Goal: Navigation & Orientation: Find specific page/section

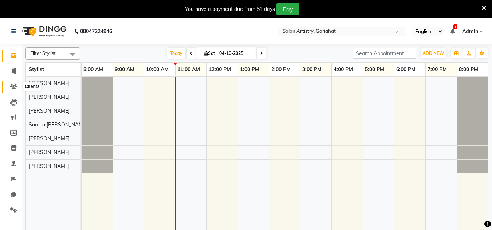
click at [14, 84] on icon at bounding box center [13, 86] width 7 height 5
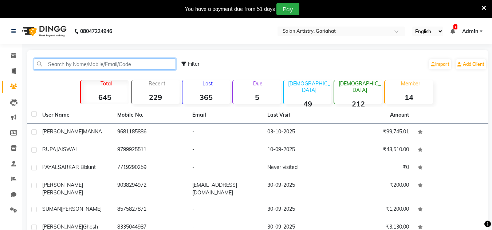
click at [70, 64] on input "text" at bounding box center [105, 64] width 142 height 11
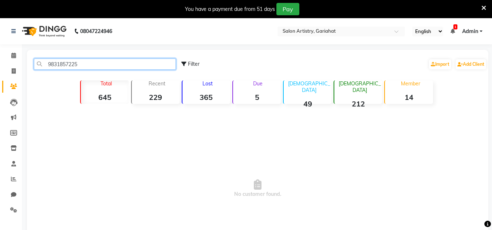
type input "9831857225"
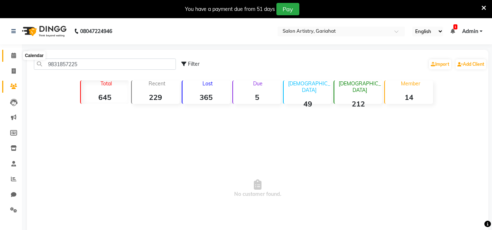
click at [15, 56] on icon at bounding box center [13, 55] width 5 height 5
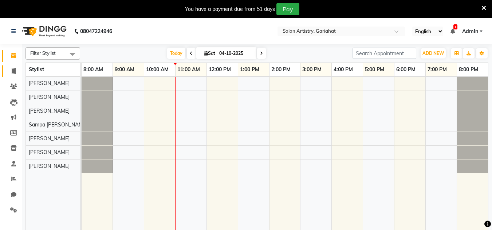
click at [2, 50] on link "Calendar" at bounding box center [10, 56] width 17 height 12
drag, startPoint x: 5, startPoint y: 67, endPoint x: 320, endPoint y: 31, distance: 317.4
click at [320, 31] on input "text" at bounding box center [334, 31] width 106 height 7
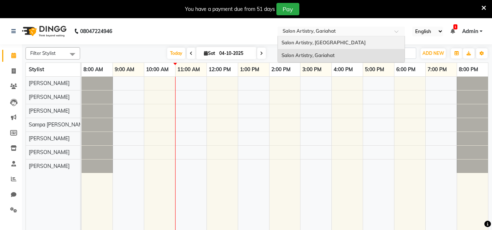
click at [316, 44] on span "Salon Artistry, Middleton Street" at bounding box center [323, 43] width 84 height 6
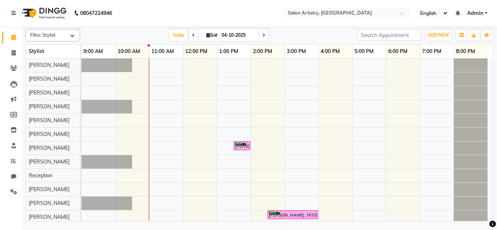
scroll to position [81, 0]
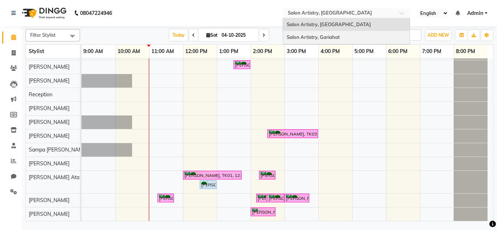
drag, startPoint x: 343, startPoint y: 10, endPoint x: 335, endPoint y: 35, distance: 25.9
click at [335, 18] on ng-select "Select Location × Salon Artistry, Middleton Street Salon Artistry, Middleton St…" at bounding box center [346, 13] width 127 height 10
click at [335, 35] on span "Salon Artistry, Gariahat" at bounding box center [313, 37] width 53 height 6
